Goal: Task Accomplishment & Management: Use online tool/utility

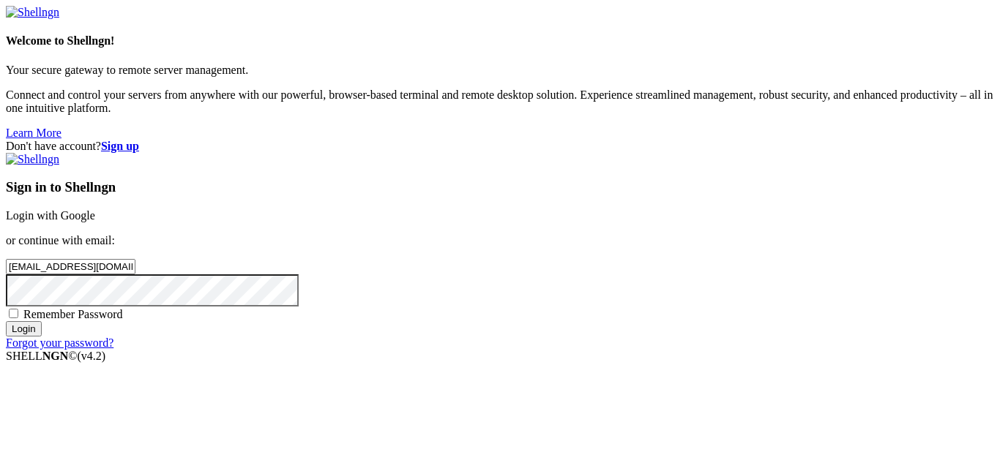
type input "[EMAIL_ADDRESS][DOMAIN_NAME]"
click at [6, 321] on input "Login" at bounding box center [24, 328] width 36 height 15
click at [656, 394] on div "Loading..." at bounding box center [500, 438] width 988 height 89
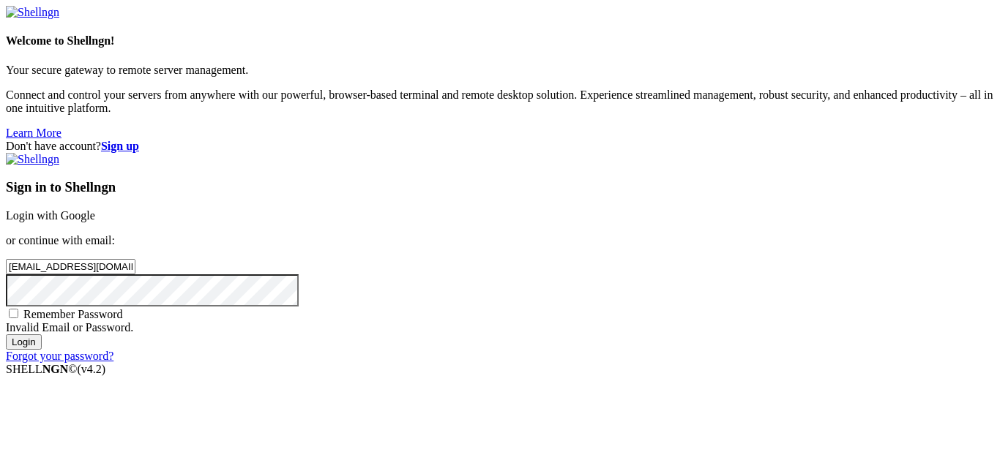
click at [6, 334] on input "Login" at bounding box center [24, 341] width 36 height 15
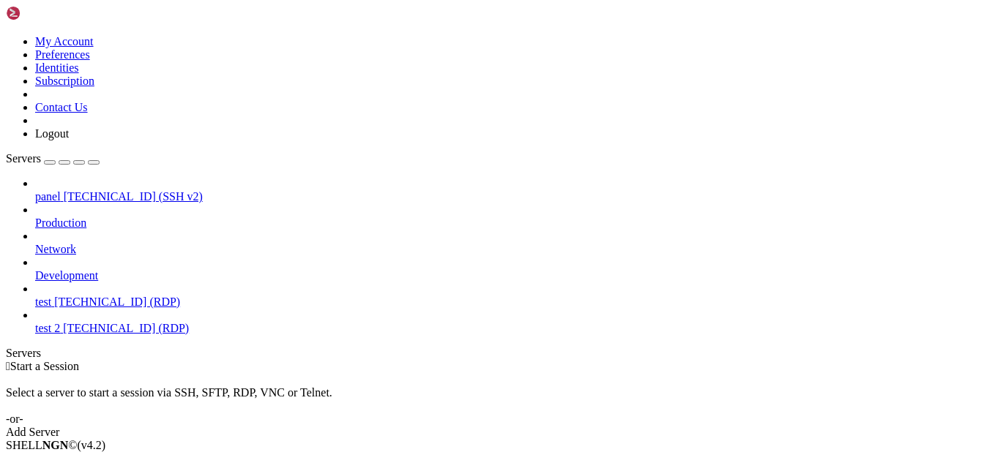
click at [144, 296] on span "[TECHNICAL_ID] (RDP)" at bounding box center [117, 302] width 126 height 12
